Goal: Transaction & Acquisition: Purchase product/service

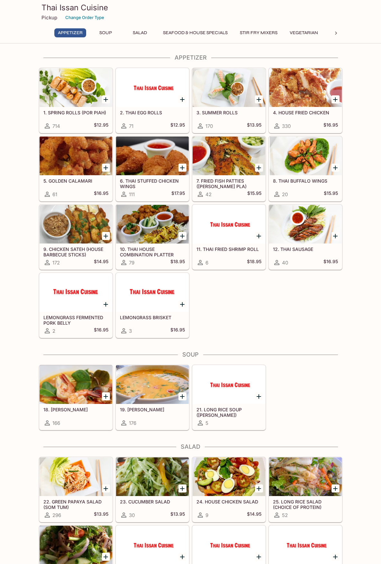
scroll to position [107, 0]
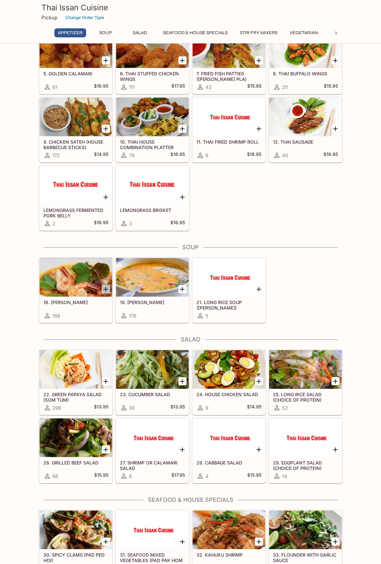
click at [106, 288] on icon "Add 18. TOM YUM" at bounding box center [106, 289] width 5 height 5
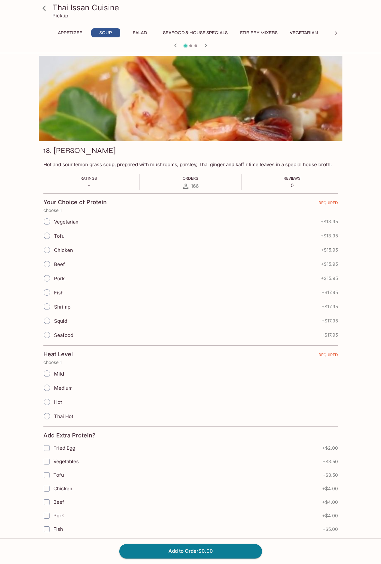
drag, startPoint x: 0, startPoint y: 0, endPoint x: 29, endPoint y: 304, distance: 304.9
click at [29, 304] on div "Thai Issan Cuisine Pickup Appetizer Soup Salad Seafood & House Specials Stir Fr…" at bounding box center [190, 374] width 381 height 636
click at [46, 251] on input "Chicken" at bounding box center [47, 250] width 14 height 14
radio input "true"
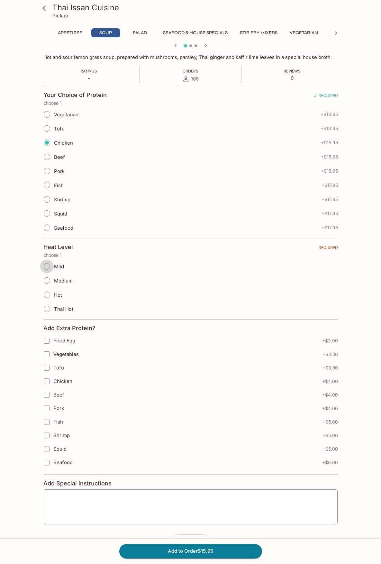
click at [47, 267] on input "Mild" at bounding box center [47, 266] width 14 height 14
radio input "true"
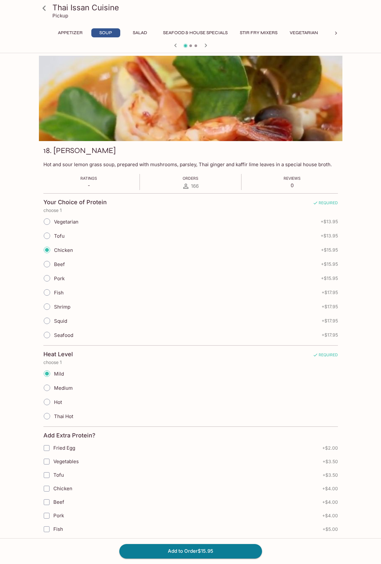
drag, startPoint x: 13, startPoint y: 257, endPoint x: 14, endPoint y: 248, distance: 8.8
click at [14, 248] on div "Thai Issan Cuisine Pickup Appetizer Soup Salad Seafood & House Specials Stir Fr…" at bounding box center [190, 374] width 381 height 636
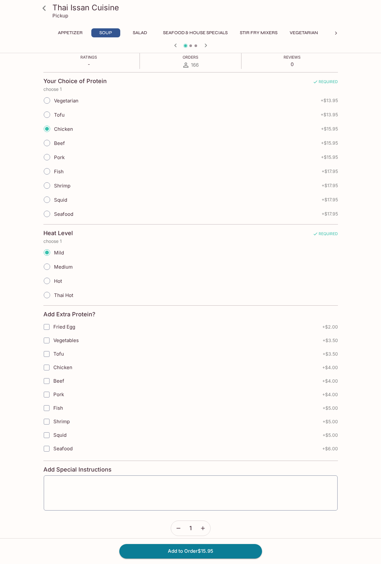
scroll to position [128, 0]
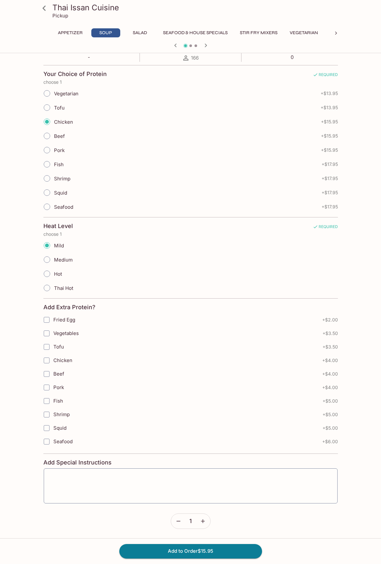
drag, startPoint x: 120, startPoint y: 279, endPoint x: 23, endPoint y: 271, distance: 97.9
click at [23, 271] on div "Thai Issan Cuisine Pickup Appetizer Soup Salad Seafood & House Specials Stir Fr…" at bounding box center [190, 246] width 381 height 636
click at [192, 553] on button "Add to Order $15.95" at bounding box center [190, 551] width 143 height 14
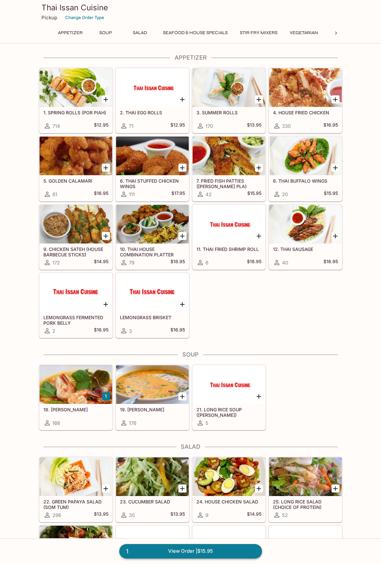
click at [194, 554] on link "1 View Order | $15.95" at bounding box center [190, 551] width 143 height 14
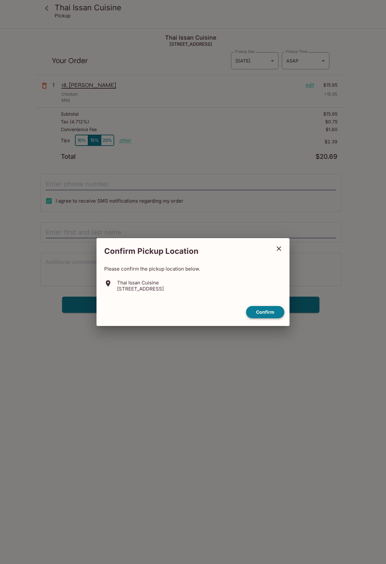
click at [269, 315] on button "Confirm" at bounding box center [265, 312] width 38 height 13
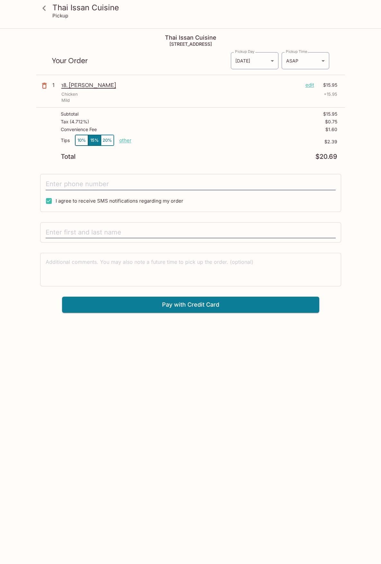
click at [312, 84] on p "edit" at bounding box center [310, 84] width 9 height 7
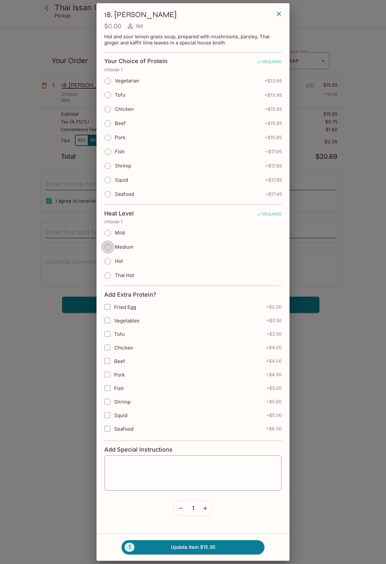
click at [108, 249] on input "Medium" at bounding box center [108, 247] width 14 height 14
radio input "true"
click at [109, 346] on input "Chicken" at bounding box center [107, 347] width 13 height 13
click at [110, 348] on input "Chicken" at bounding box center [107, 347] width 13 height 13
checkbox input "false"
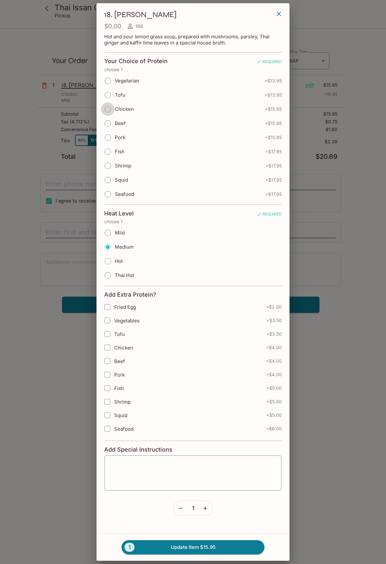
click at [109, 109] on input "Chicken" at bounding box center [108, 109] width 14 height 14
radio input "true"
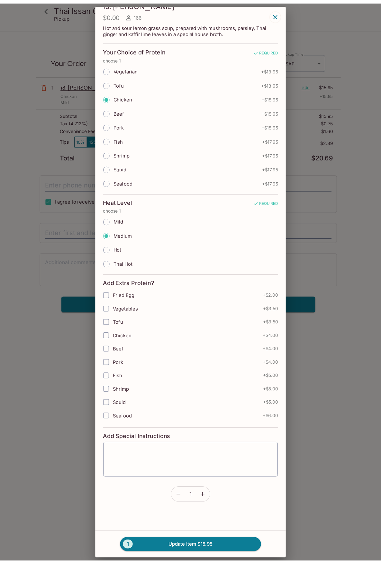
scroll to position [18, 0]
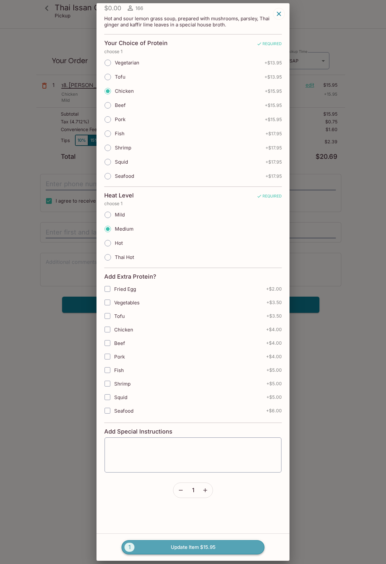
click at [186, 548] on button "1 Update Item $15.95" at bounding box center [193, 547] width 143 height 14
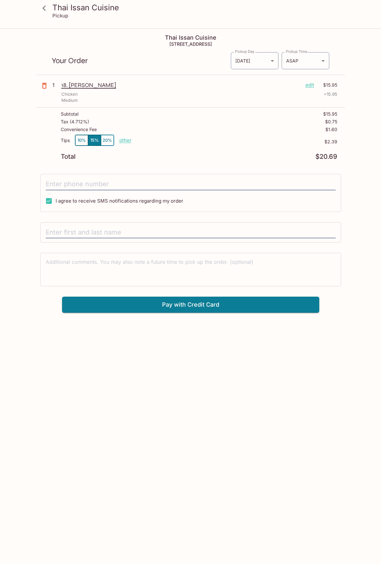
drag, startPoint x: 212, startPoint y: 322, endPoint x: 122, endPoint y: 139, distance: 204.7
click at [122, 139] on p "other" at bounding box center [125, 140] width 12 height 6
drag, startPoint x: 162, startPoint y: 140, endPoint x: 215, endPoint y: 140, distance: 52.8
click at [214, 139] on div "Tips 10% 15% 20% Done 2.39 $2.39" at bounding box center [199, 144] width 277 height 19
type input "0.00"
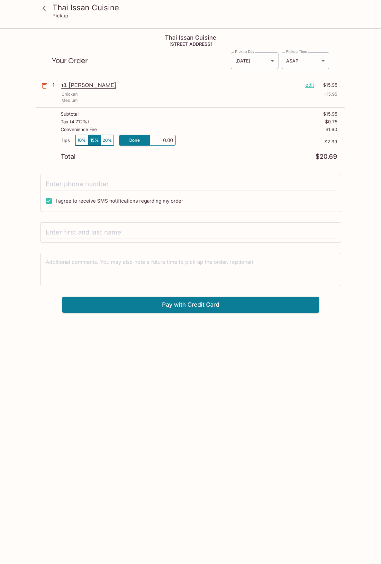
click at [195, 158] on div "Total $20.69" at bounding box center [199, 157] width 277 height 6
click at [46, 8] on icon at bounding box center [44, 8] width 11 height 11
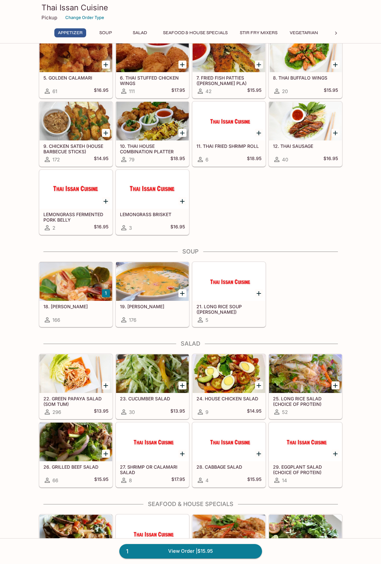
scroll to position [107, 0]
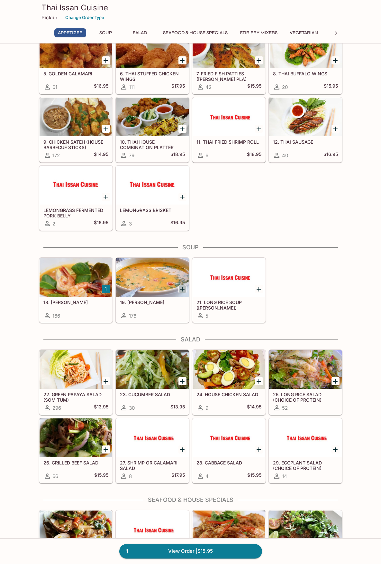
click at [183, 289] on icon "Add 19. TOM KHA" at bounding box center [182, 289] width 5 height 5
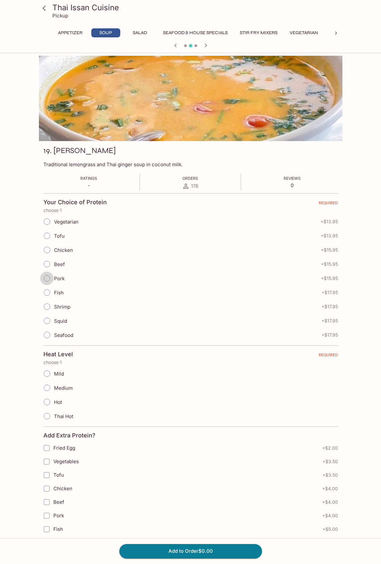
click at [47, 276] on input "Pork" at bounding box center [47, 278] width 14 height 14
radio input "true"
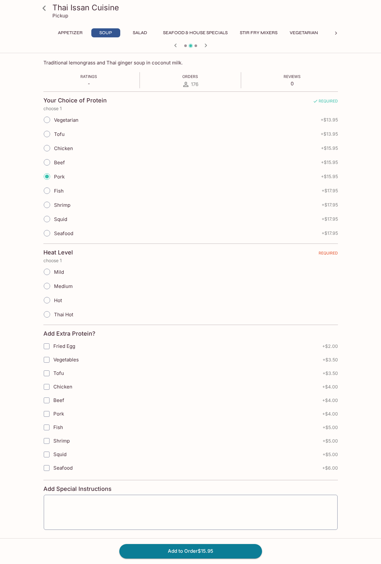
scroll to position [108, 0]
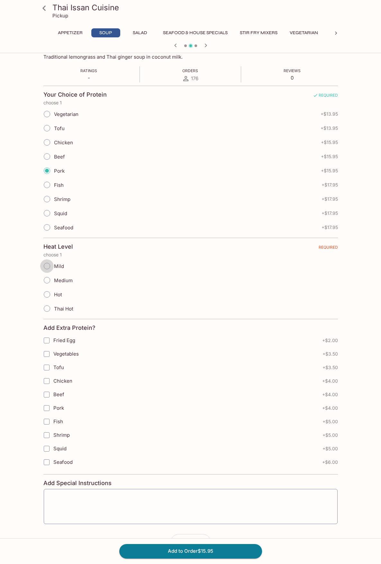
click at [47, 268] on input "Mild" at bounding box center [47, 266] width 14 height 14
radio input "true"
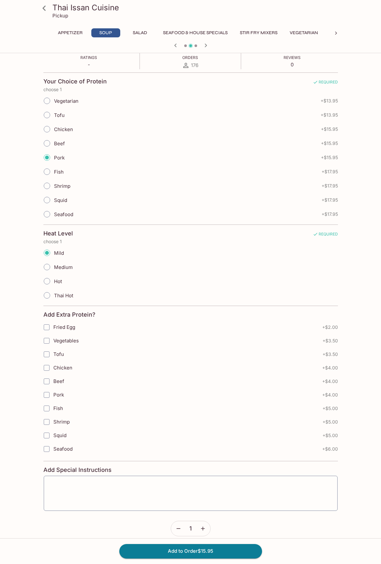
scroll to position [128, 0]
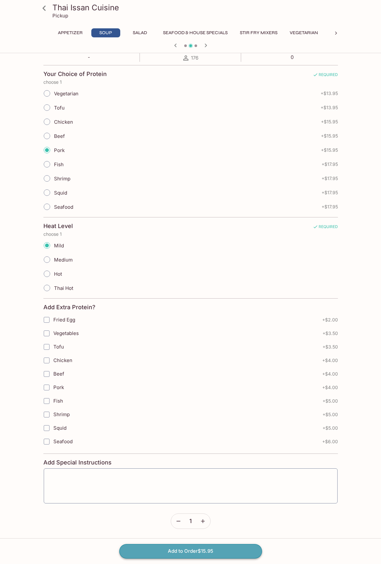
click at [202, 549] on button "Add to Order $15.95" at bounding box center [190, 551] width 143 height 14
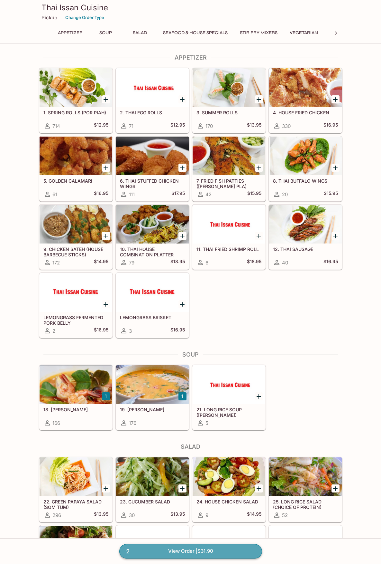
click at [206, 553] on link "2 View Order | $31.90" at bounding box center [190, 551] width 143 height 14
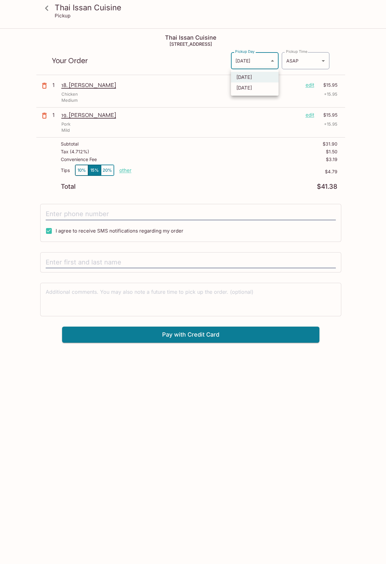
click at [250, 61] on body "Thai Issan Cuisine Pickup Thai Issan Cuisine 2929 Kapiolani Blvd, Honolulu, HI …" at bounding box center [193, 311] width 386 height 564
click at [250, 61] on div at bounding box center [193, 282] width 386 height 564
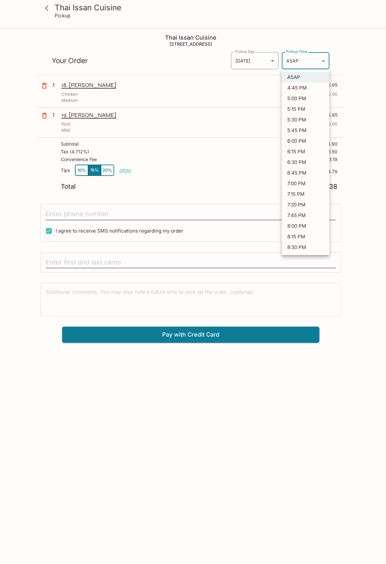
click at [301, 63] on body "Thai Issan Cuisine Pickup Thai Issan Cuisine 2929 Kapiolani Blvd, Honolulu, HI …" at bounding box center [193, 311] width 386 height 564
click at [308, 106] on li "5:15 PM" at bounding box center [306, 109] width 48 height 11
type input "2025-08-11T03:15:27.982149Z"
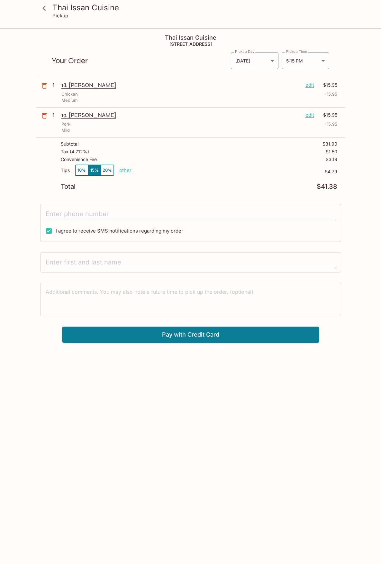
click at [252, 149] on div "Tax ( 4.712% ) $1.50" at bounding box center [199, 153] width 277 height 8
click at [67, 11] on h3 "Thai Issan Cuisine" at bounding box center [196, 8] width 288 height 10
click at [64, 16] on p "Pickup" at bounding box center [60, 16] width 16 height 6
click at [44, 8] on icon at bounding box center [44, 8] width 11 height 11
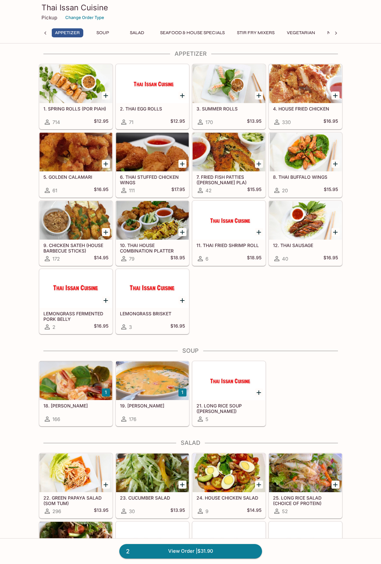
scroll to position [0, 3]
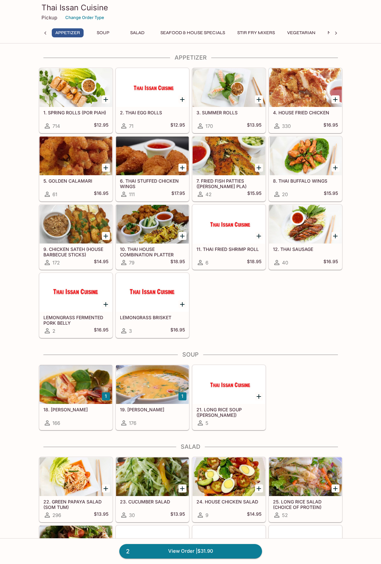
drag, startPoint x: 78, startPoint y: 15, endPoint x: 308, endPoint y: 291, distance: 359.2
click at [308, 291] on div "1. SPRING ROLLS (POR PIAH) 714 $12.95 2. THAI EGG ROLLS 71 $12.95 3. SUMMER ROL…" at bounding box center [189, 201] width 306 height 273
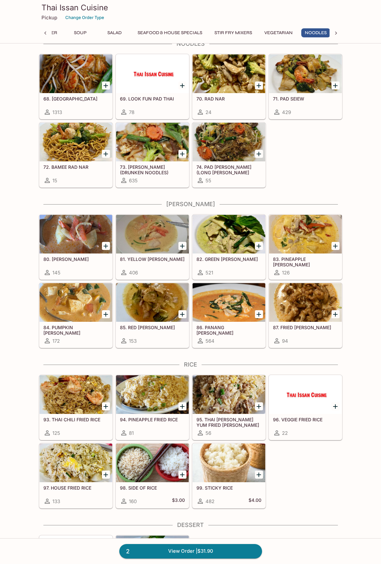
scroll to position [0, 28]
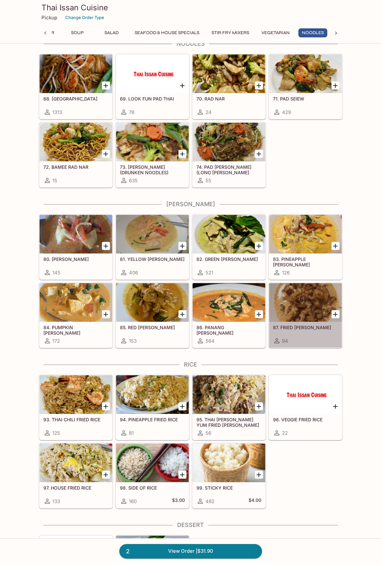
click at [312, 309] on div at bounding box center [305, 302] width 73 height 39
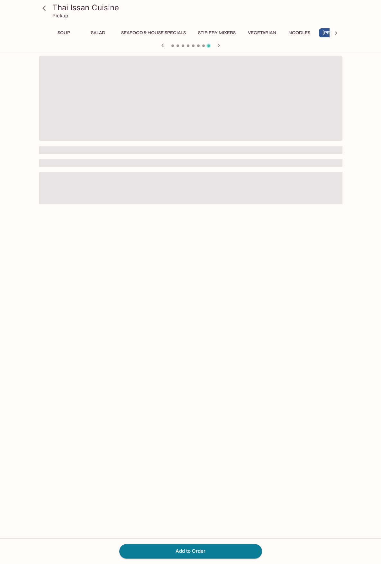
scroll to position [0, 62]
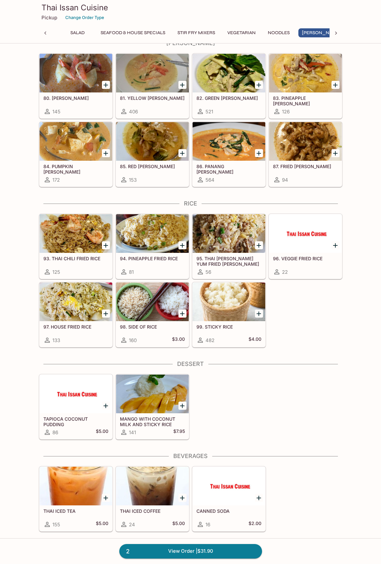
scroll to position [0, 62]
click at [210, 552] on link "2 View Order | $31.90" at bounding box center [190, 551] width 143 height 14
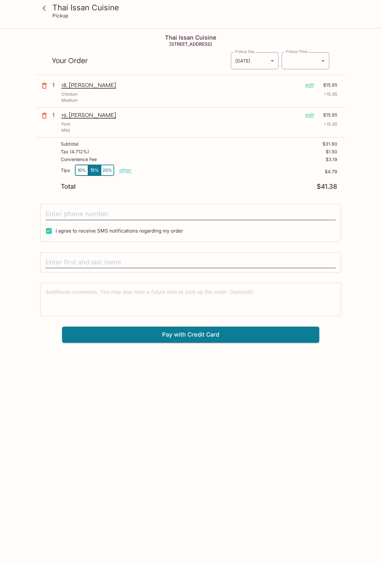
click at [126, 170] on p "other" at bounding box center [125, 170] width 12 height 6
drag, startPoint x: 158, startPoint y: 168, endPoint x: 236, endPoint y: 164, distance: 78.3
click at [236, 164] on div "Subtotal $31.90 Tax ( 4.712% ) $1.50 Convenience Fee $3.19 Tips 10% 15% 20% Don…" at bounding box center [190, 165] width 309 height 56
type input "0.00"
click at [236, 164] on div "Tips 10% 15% 20% Done 0.00 $4.79" at bounding box center [199, 173] width 277 height 19
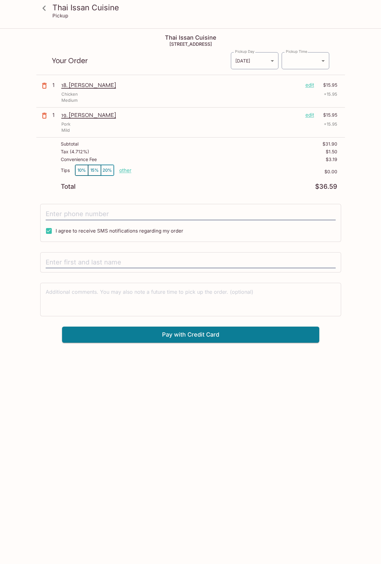
click at [45, 9] on icon at bounding box center [44, 8] width 11 height 11
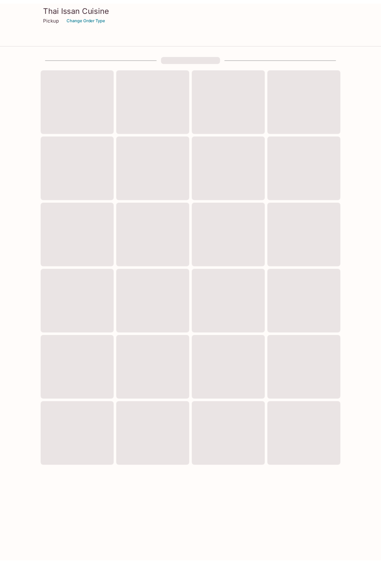
scroll to position [56, 0]
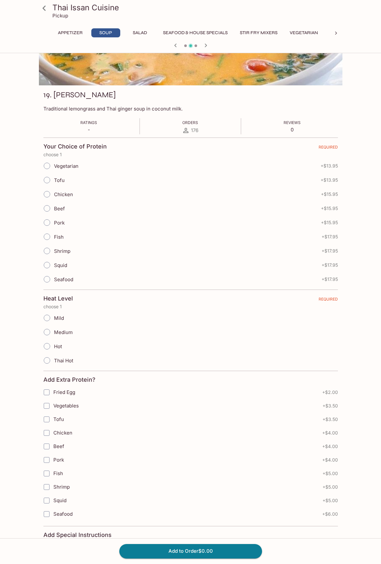
click at [55, 3] on h3 "Thai Issan Cuisine" at bounding box center [196, 8] width 288 height 10
click at [45, 7] on icon at bounding box center [44, 8] width 11 height 11
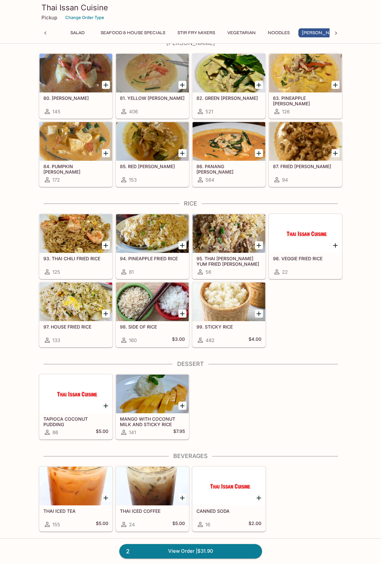
scroll to position [0, 62]
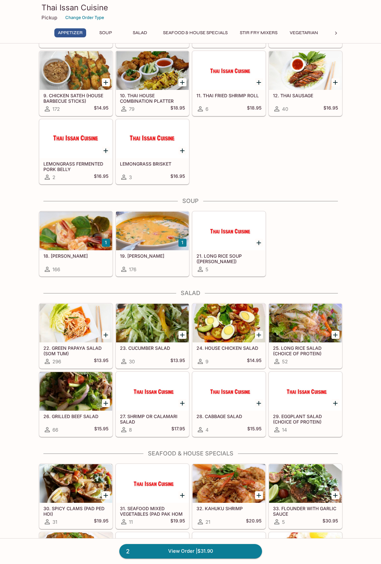
scroll to position [215, 0]
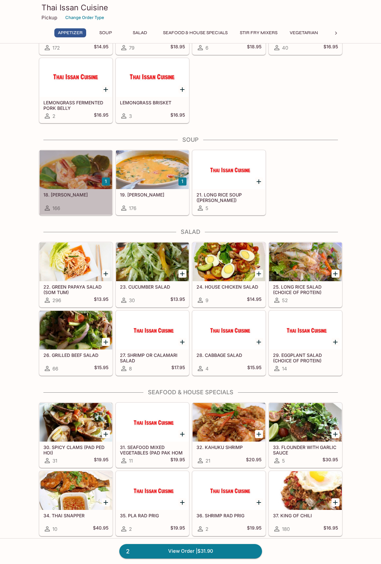
click at [82, 177] on div at bounding box center [76, 169] width 73 height 39
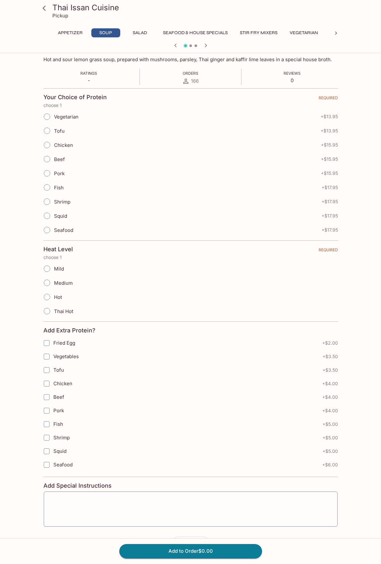
scroll to position [128, 0]
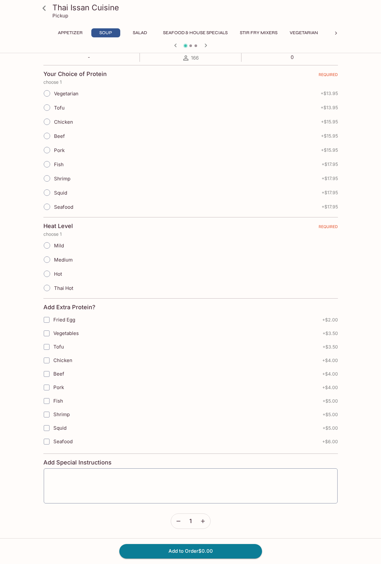
click at [46, 122] on input "Chicken" at bounding box center [47, 122] width 14 height 14
radio input "true"
click at [50, 260] on input "Medium" at bounding box center [47, 260] width 14 height 14
radio input "true"
click at [200, 551] on button "Add to Order $15.95" at bounding box center [190, 551] width 143 height 14
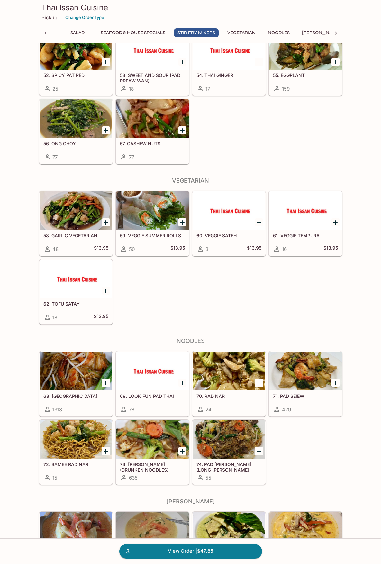
scroll to position [805, 0]
